Goal: Task Accomplishment & Management: Use online tool/utility

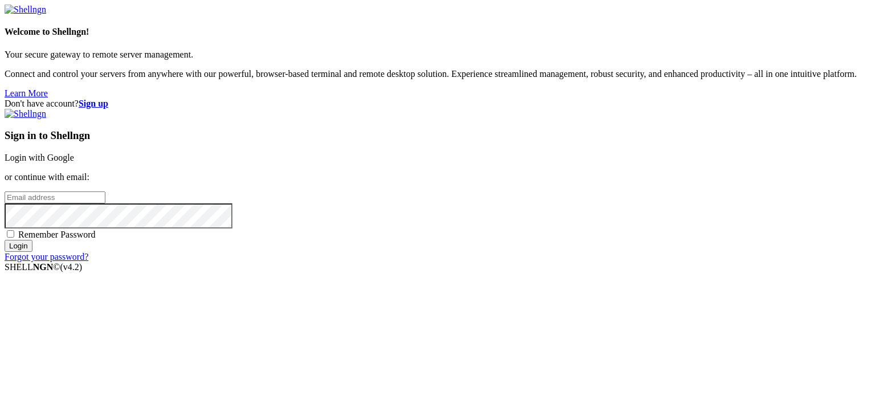
click at [74, 153] on link "Login with Google" at bounding box center [40, 158] width 70 height 10
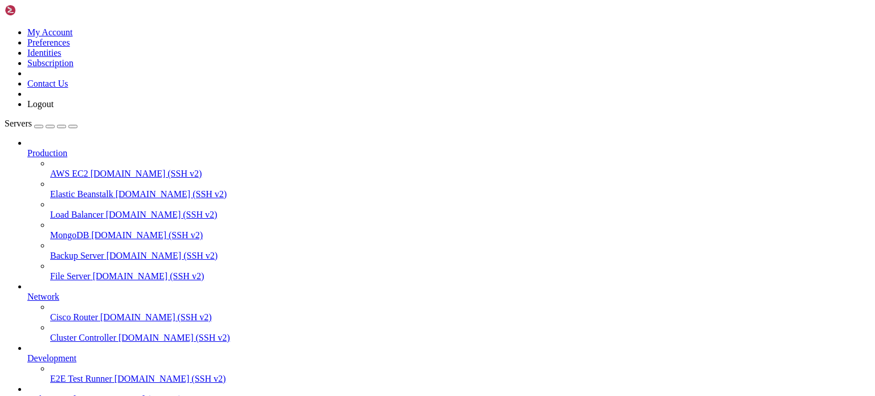
scroll to position [93, 0]
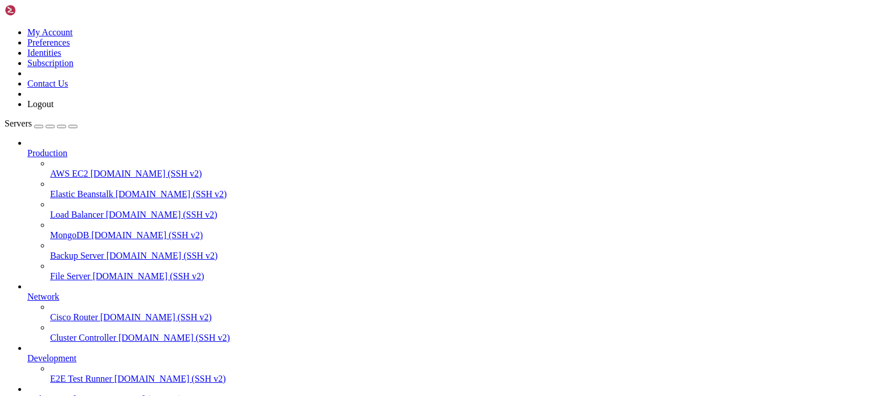
type input "/root/binance-bot"
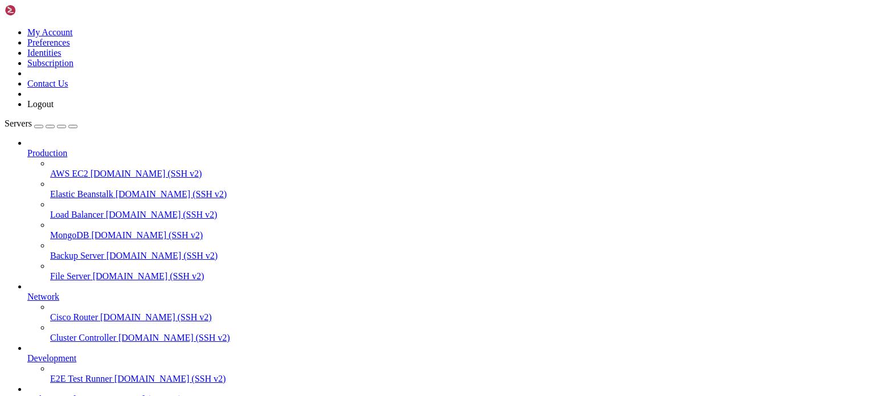
drag, startPoint x: 262, startPoint y: 320, endPoint x: 267, endPoint y: 337, distance: 18.2
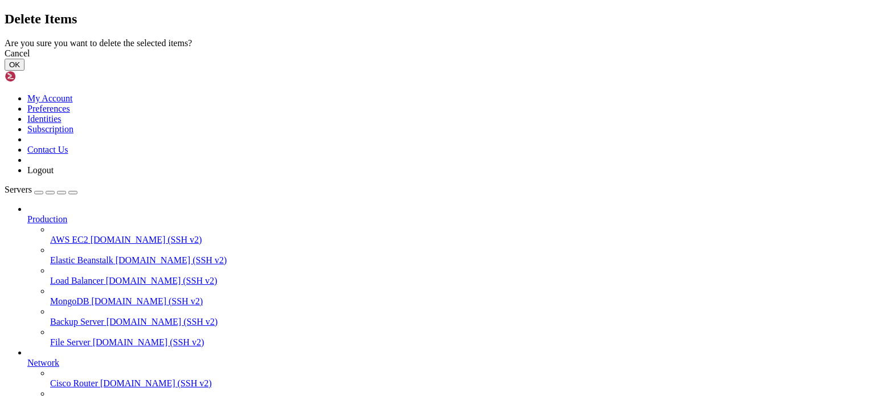
click at [25, 71] on button "OK" at bounding box center [15, 65] width 20 height 12
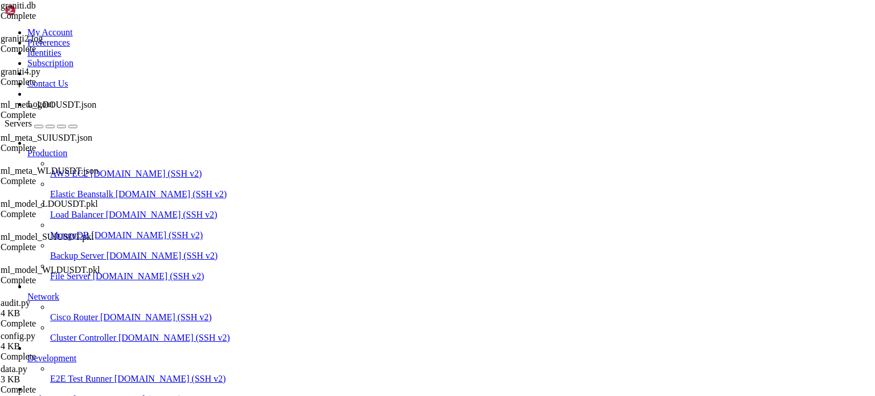
scroll to position [0, 0]
drag, startPoint x: 214, startPoint y: 689, endPoint x: 180, endPoint y: 698, distance: 35.4
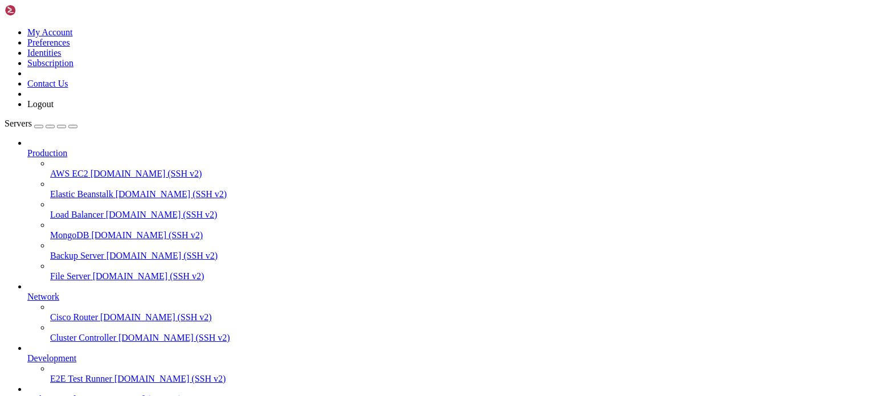
drag, startPoint x: 217, startPoint y: 769, endPoint x: 11, endPoint y: 674, distance: 226.6
drag, startPoint x: 221, startPoint y: 773, endPoint x: 9, endPoint y: 674, distance: 234.8
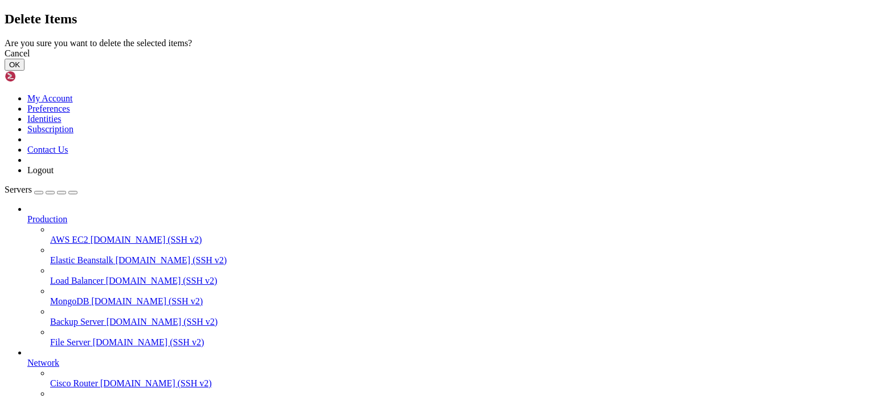
click at [25, 71] on button "OK" at bounding box center [15, 65] width 20 height 12
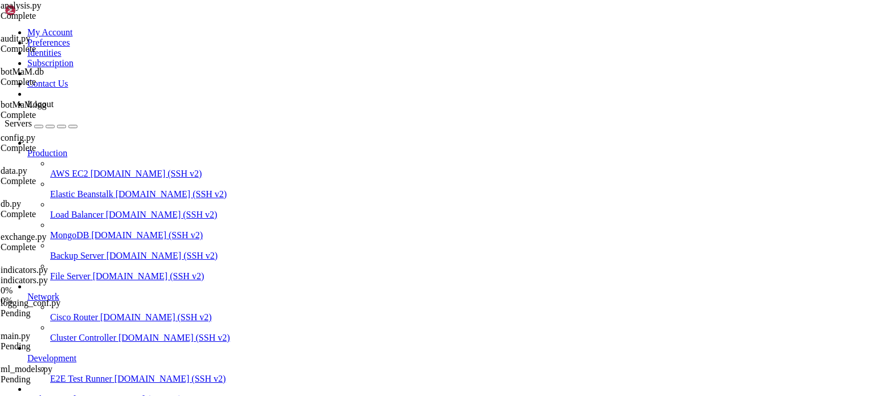
scroll to position [0, 0]
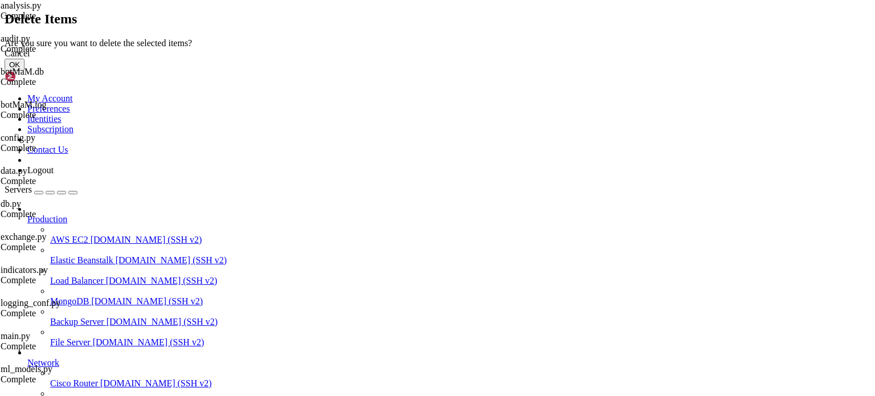
click at [25, 71] on button "OK" at bounding box center [15, 65] width 20 height 12
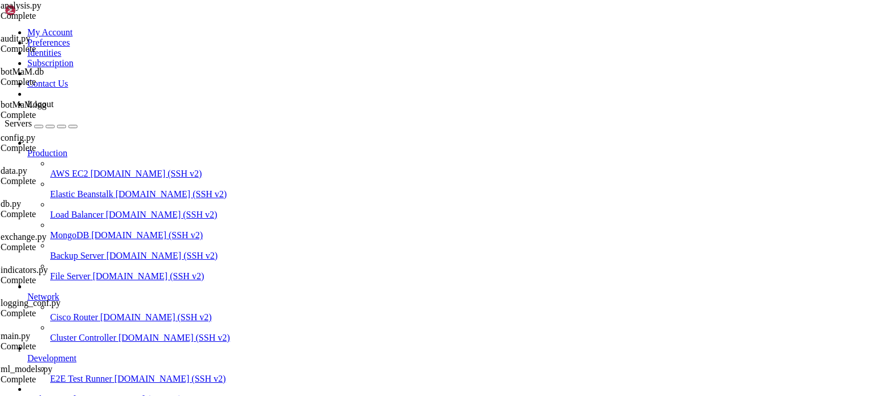
click at [254, 267] on div at bounding box center [437, 198] width 875 height 396
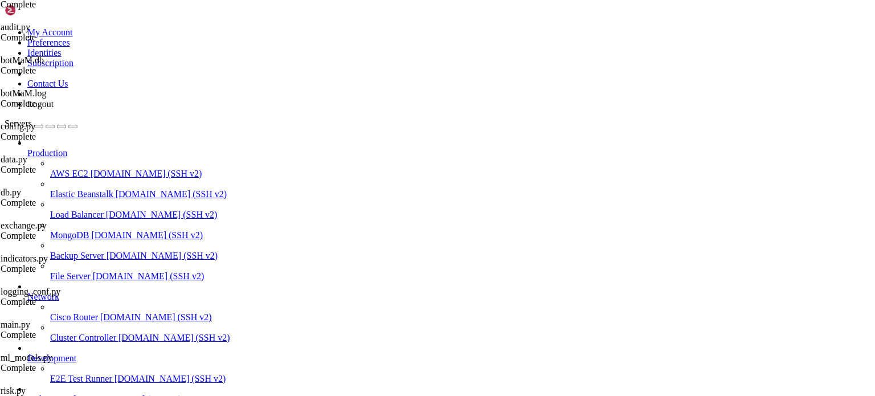
scroll to position [0, 0]
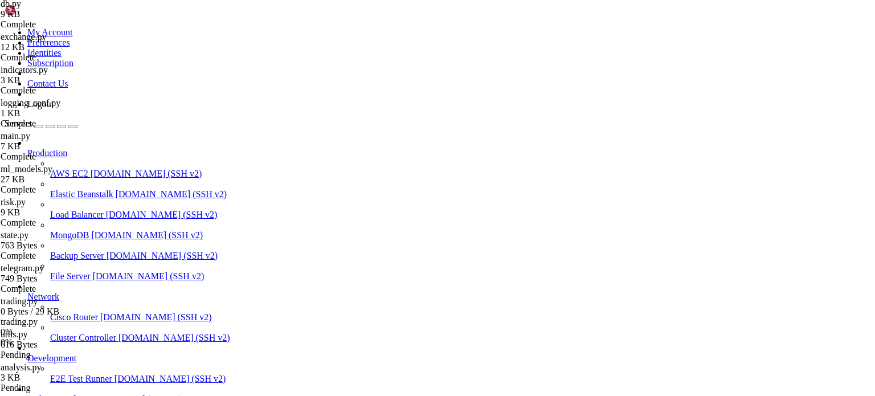
scroll to position [762, 0]
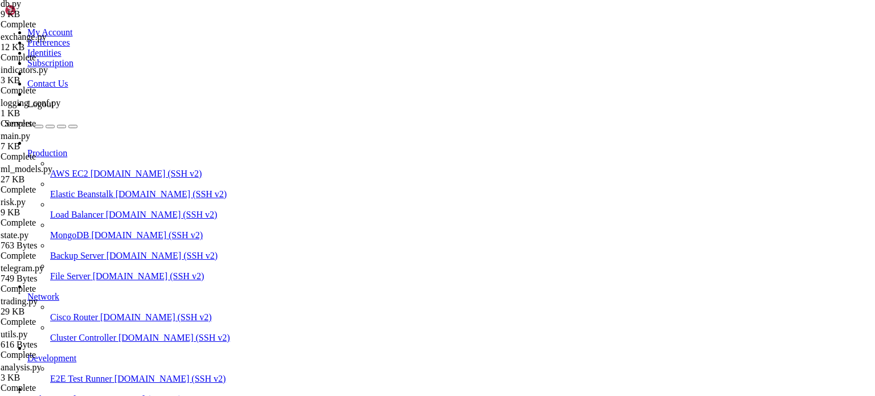
type input "/root/binance-bot"
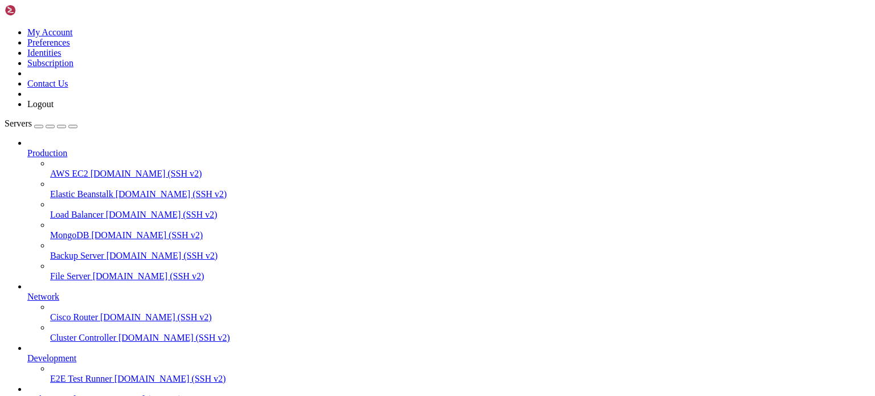
scroll to position [629, 0]
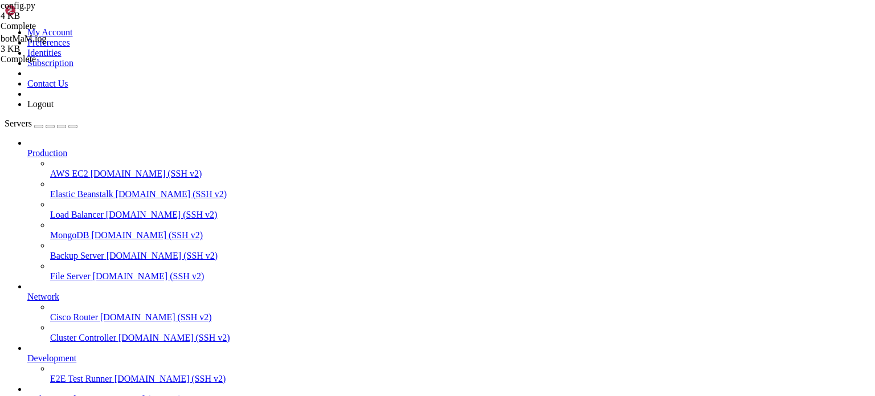
scroll to position [435, 0]
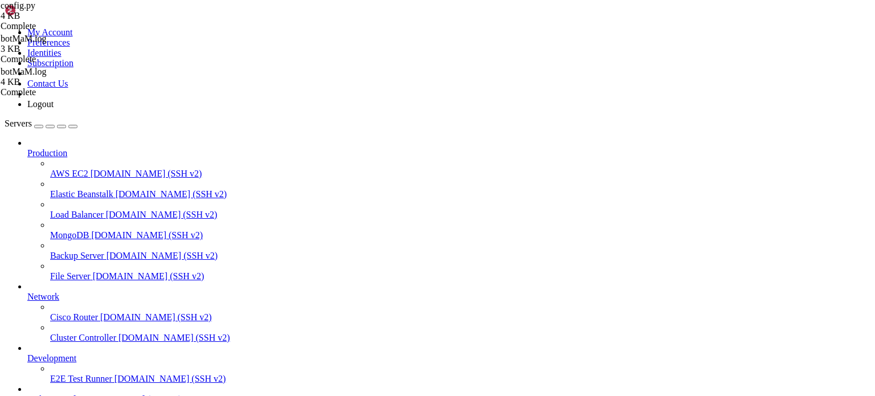
type input "/root/binance-bot"
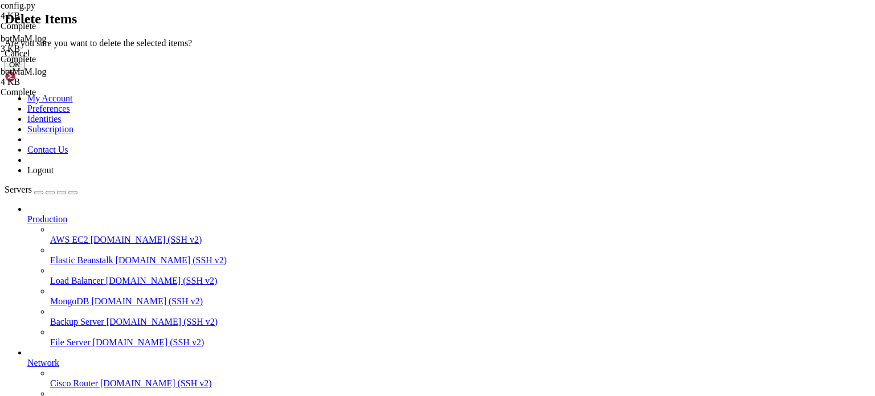
click at [25, 71] on button "OK" at bounding box center [15, 65] width 20 height 12
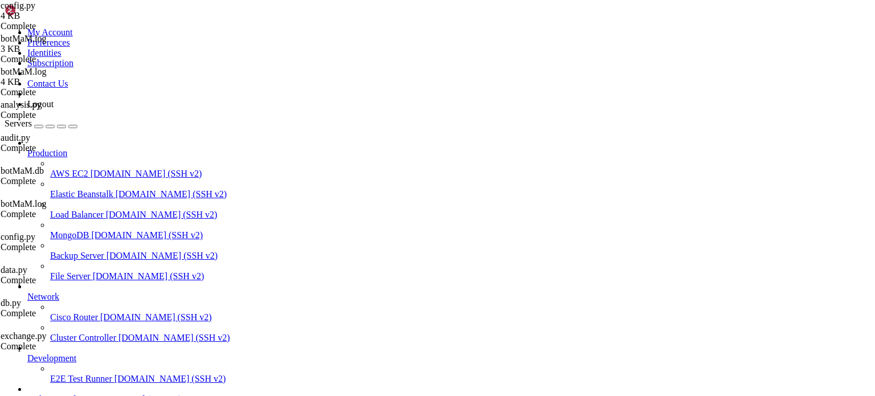
scroll to position [0, 0]
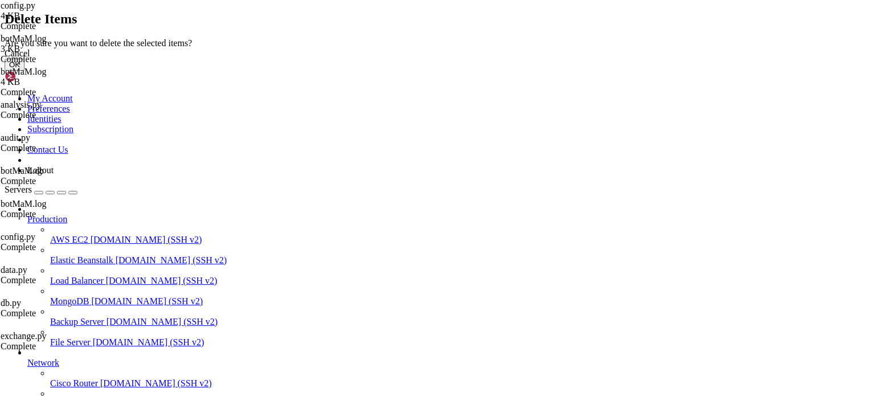
click at [25, 71] on button "OK" at bounding box center [15, 65] width 20 height 12
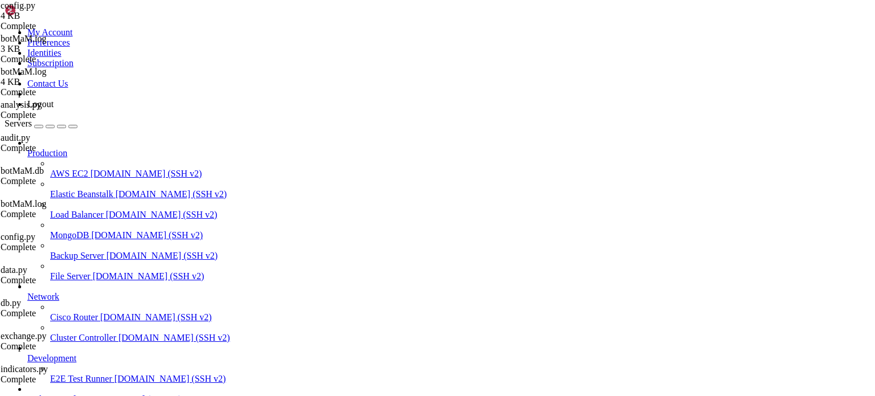
scroll to position [0, 0]
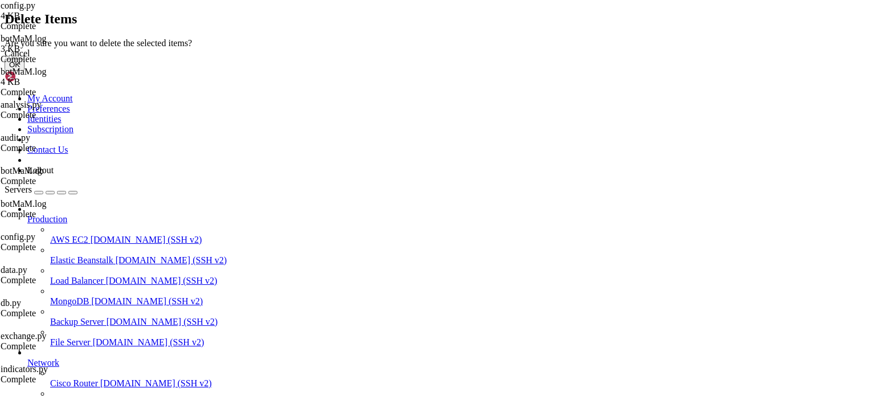
click at [25, 71] on button "OK" at bounding box center [15, 65] width 20 height 12
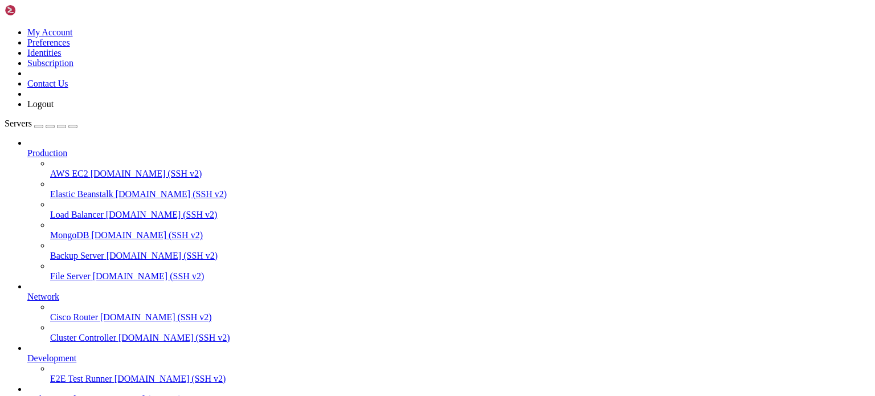
scroll to position [523, 0]
